Goal: Information Seeking & Learning: Check status

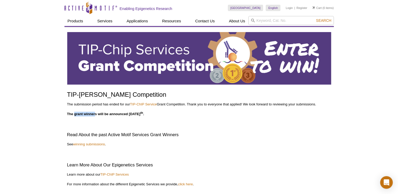
drag, startPoint x: 74, startPoint y: 114, endPoint x: 96, endPoint y: 112, distance: 21.4
click at [96, 112] on p "The grant winners will be announced October 7 th ." at bounding box center [199, 114] width 264 height 5
copy strong "grant winner"
